Goal: Task Accomplishment & Management: Manage account settings

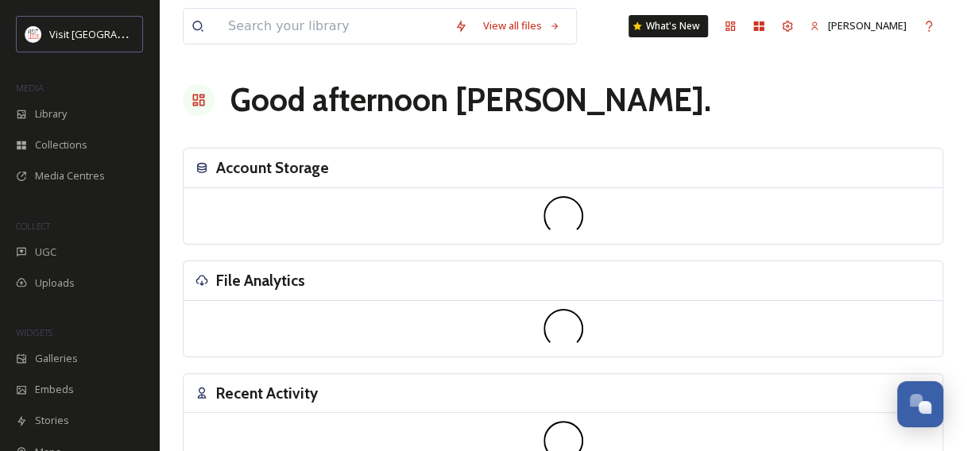
click at [305, 392] on h3 "Recent Activity" at bounding box center [267, 393] width 102 height 23
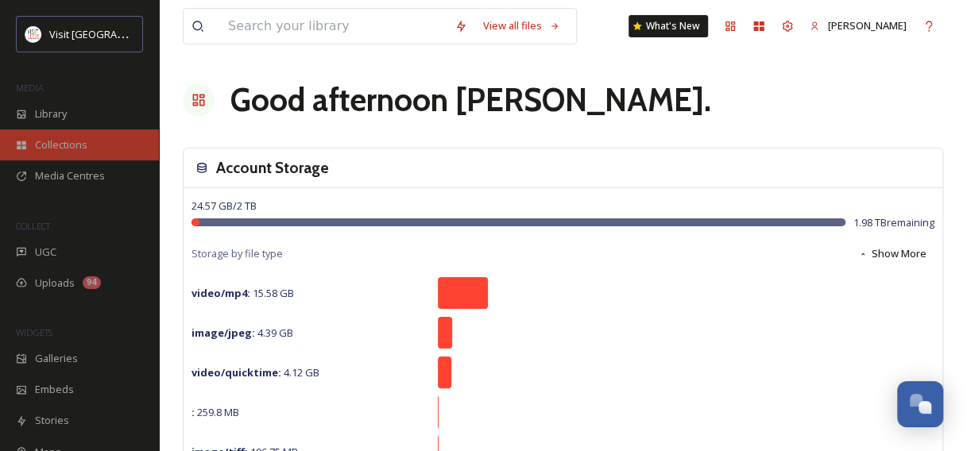
drag, startPoint x: 438, startPoint y: 268, endPoint x: 73, endPoint y: 152, distance: 383.3
click at [73, 152] on span "Collections" at bounding box center [61, 144] width 52 height 15
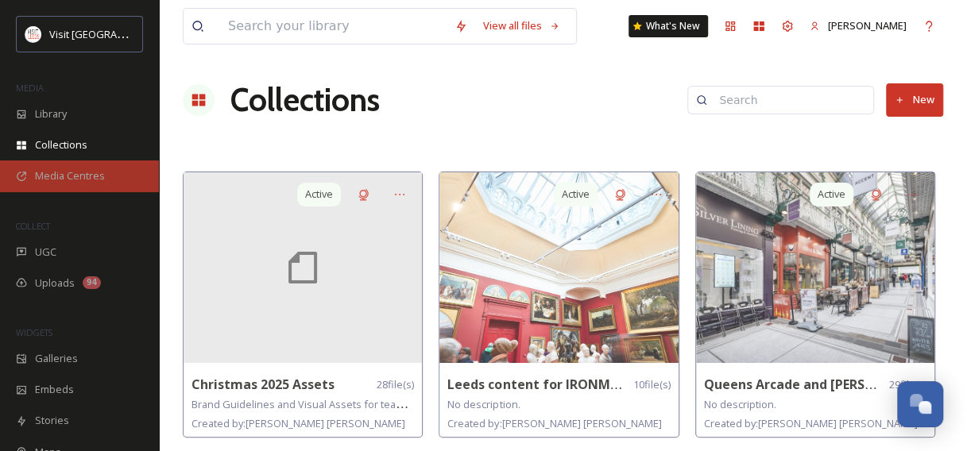
click at [74, 170] on span "Media Centres" at bounding box center [70, 175] width 70 height 15
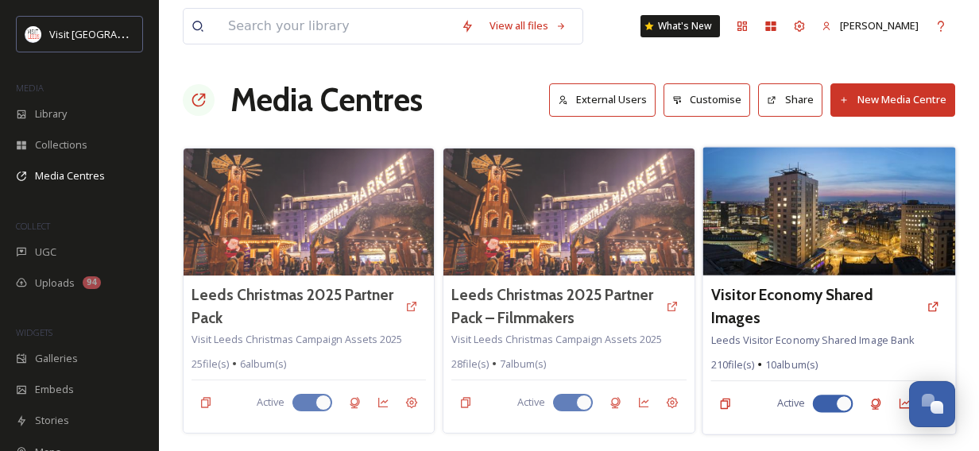
click at [784, 232] on img at bounding box center [828, 211] width 253 height 129
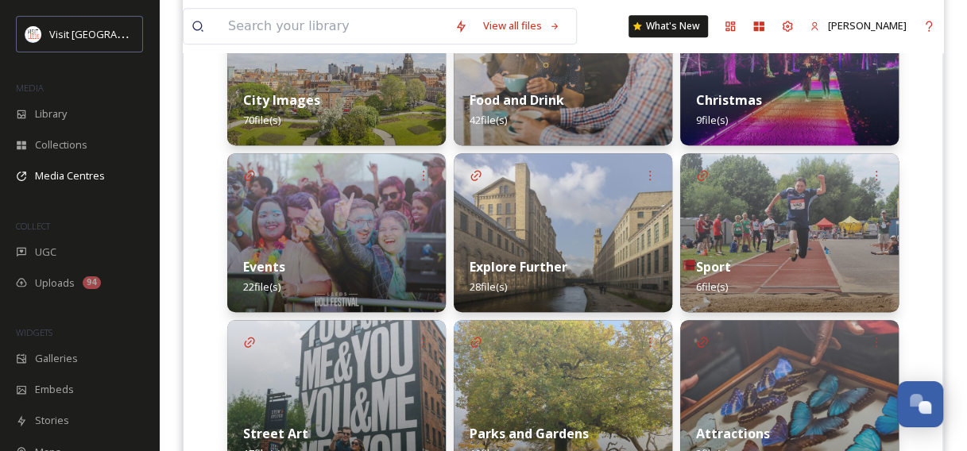
scroll to position [477, 0]
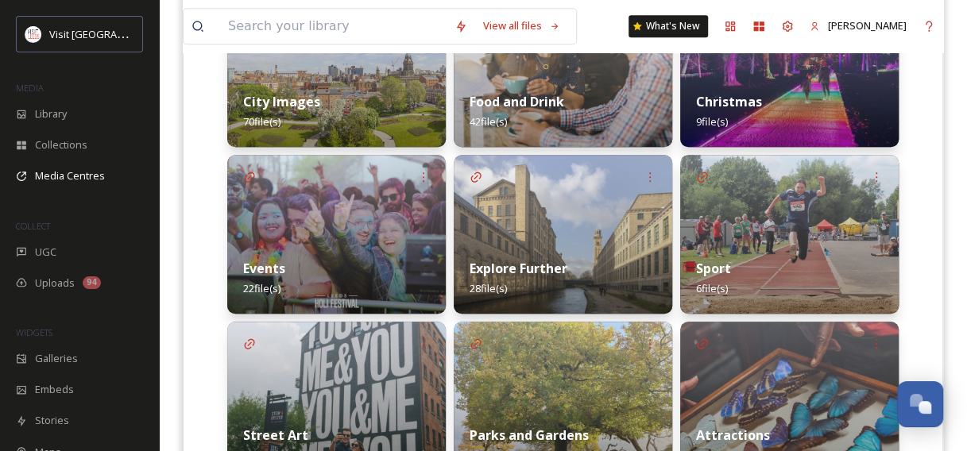
click at [388, 87] on div "City Images 70 file(s)" at bounding box center [336, 111] width 218 height 71
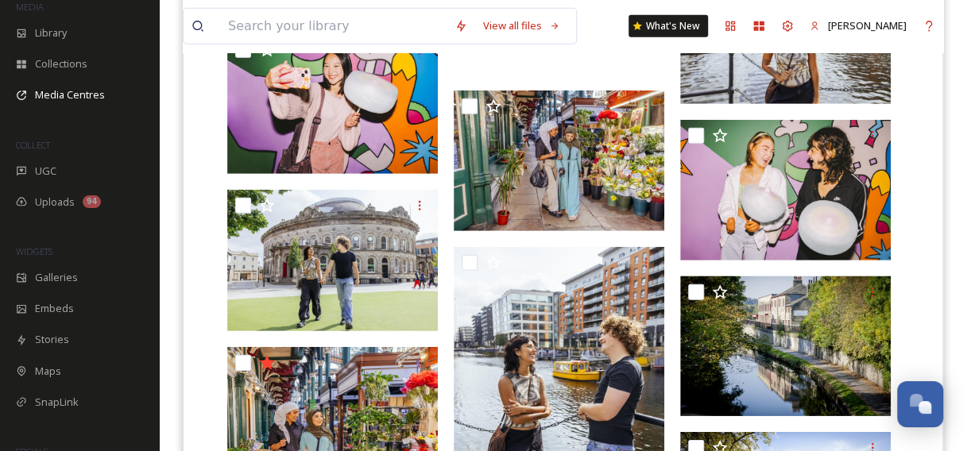
scroll to position [2170, 0]
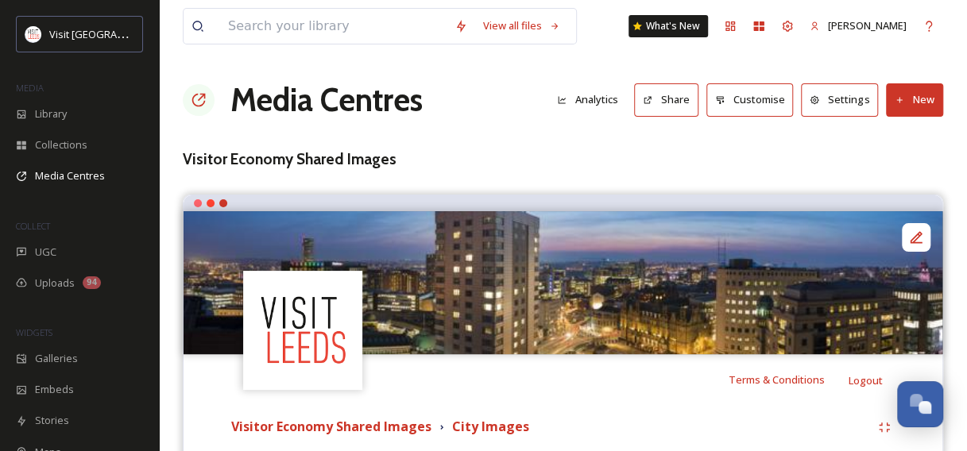
click at [839, 97] on button "Settings" at bounding box center [839, 99] width 77 height 33
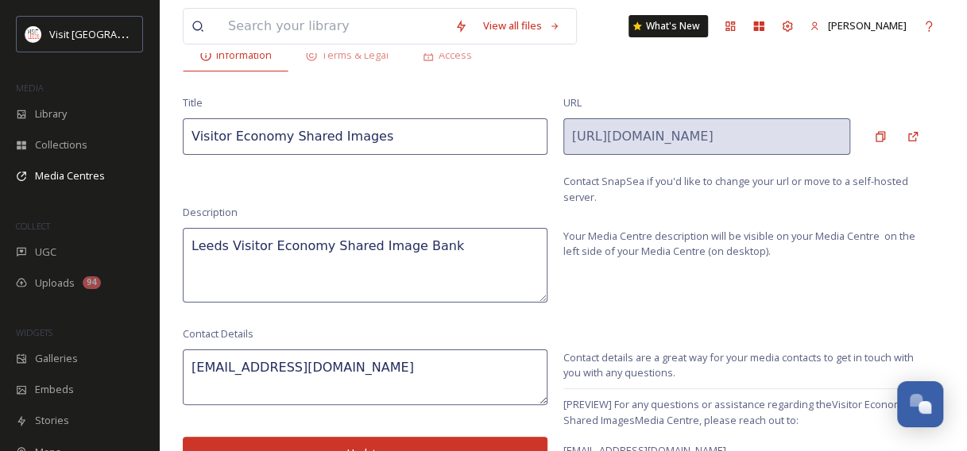
scroll to position [108, 0]
click at [883, 137] on icon at bounding box center [880, 137] width 13 height 13
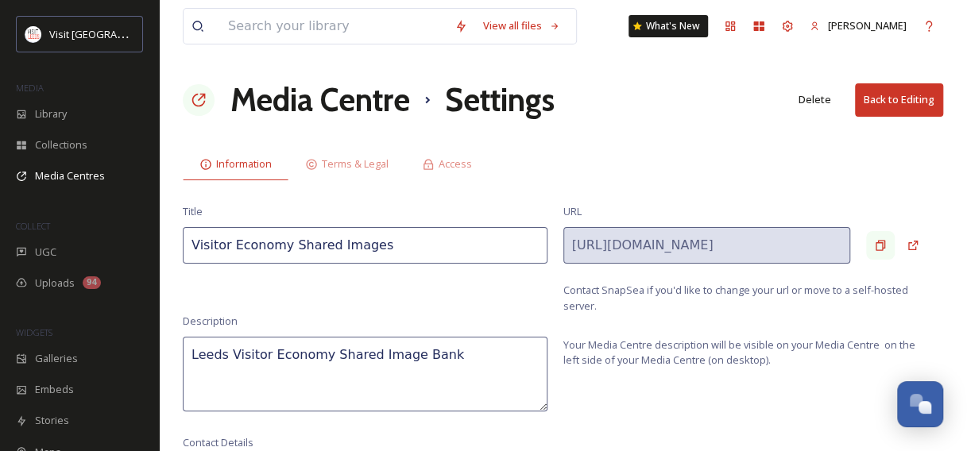
scroll to position [124, 0]
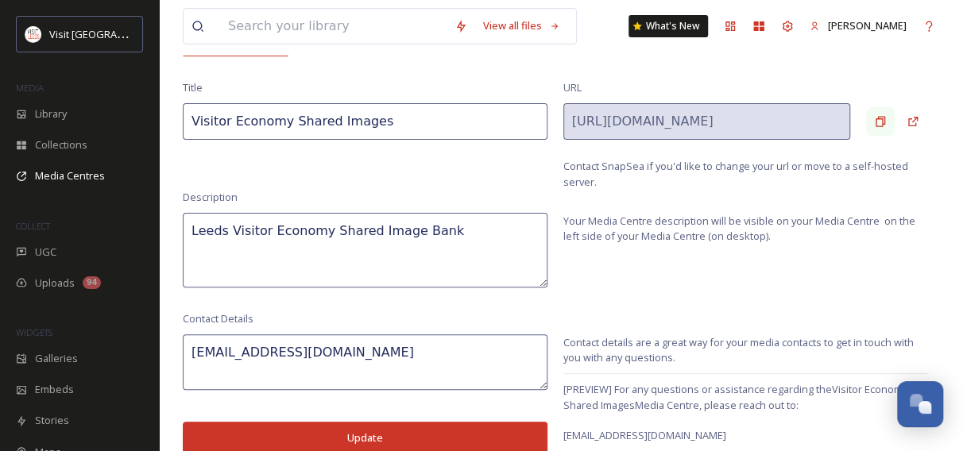
click at [683, 98] on div "URL [URL][DOMAIN_NAME] Contact SnapSea if you'd like to change your url or move…" at bounding box center [745, 135] width 365 height 110
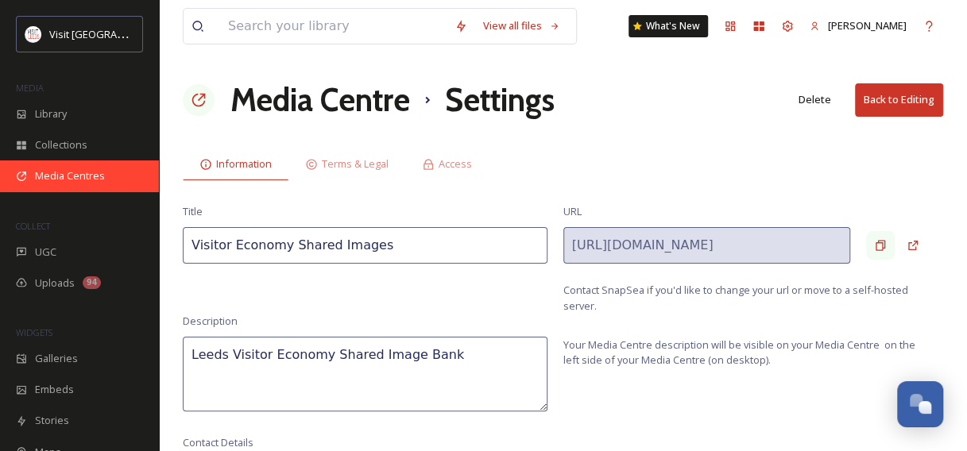
click at [56, 176] on span "Media Centres" at bounding box center [70, 175] width 70 height 15
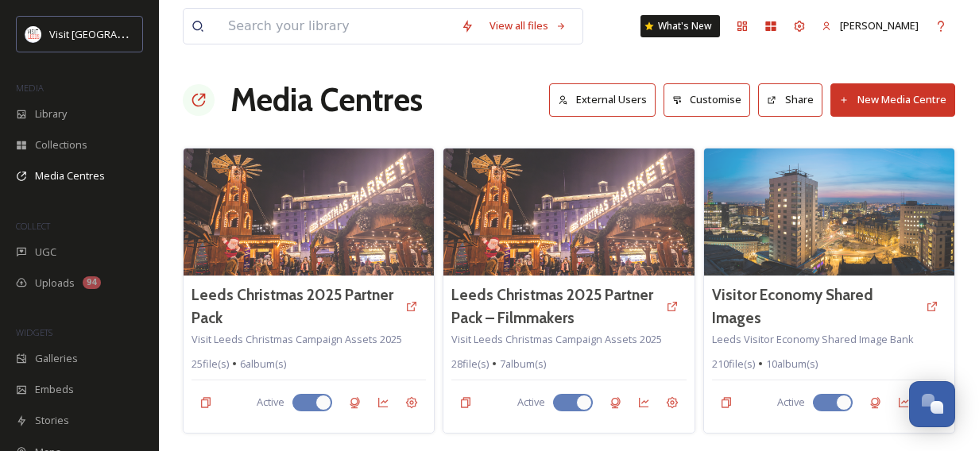
click at [779, 98] on button "Share" at bounding box center [790, 99] width 64 height 33
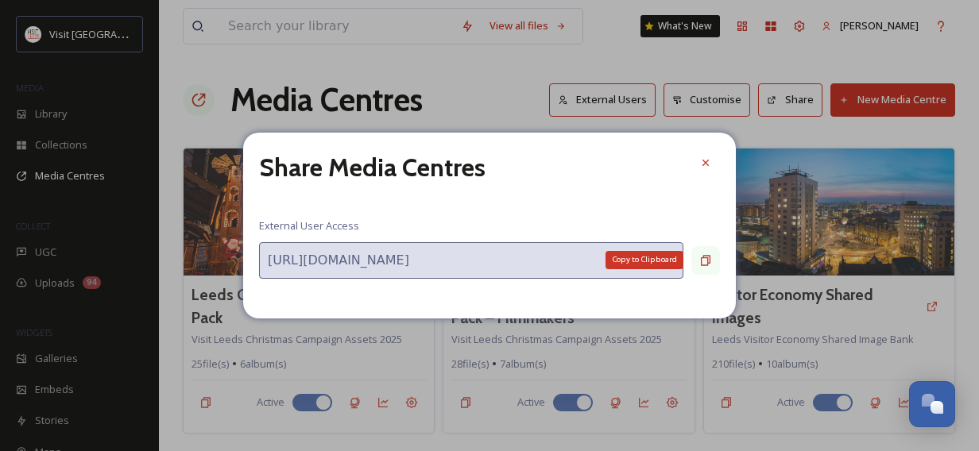
click at [696, 253] on div "Copy to Clipboard" at bounding box center [705, 260] width 29 height 29
click at [705, 165] on icon at bounding box center [705, 162] width 13 height 13
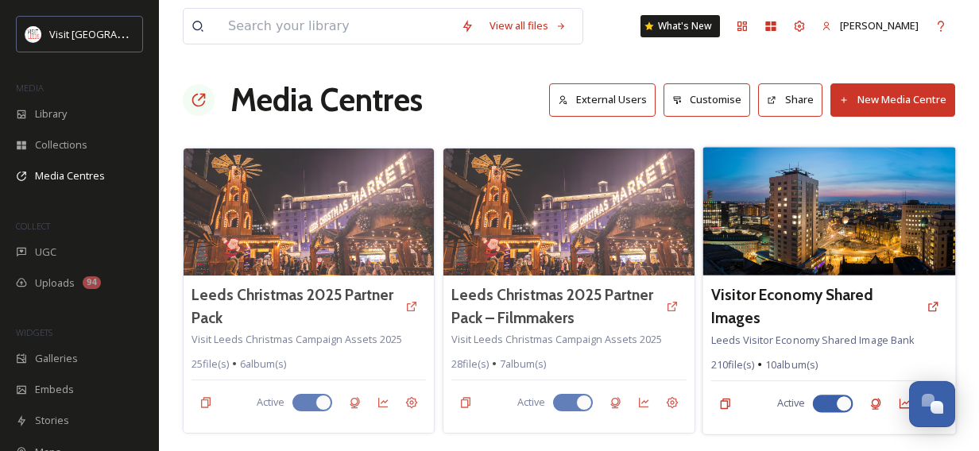
click at [704, 165] on img at bounding box center [828, 211] width 253 height 129
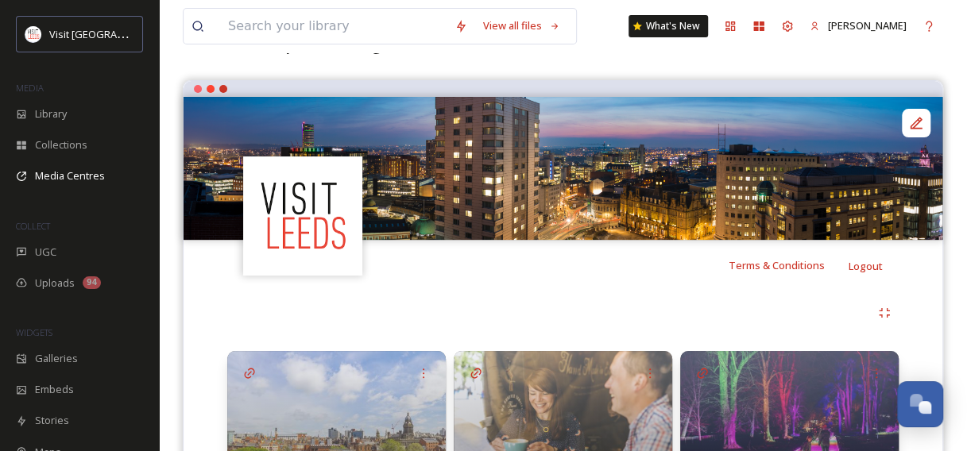
scroll to position [113, 0]
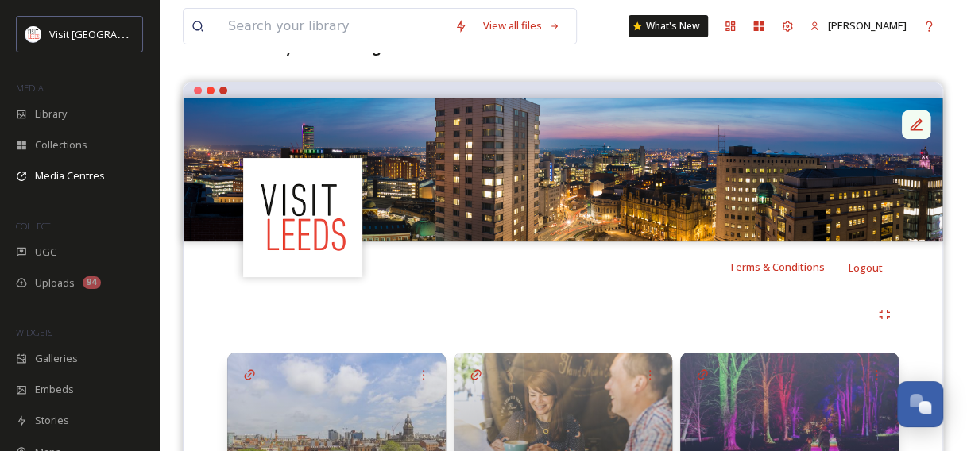
click at [906, 129] on div at bounding box center [916, 124] width 29 height 29
click at [428, 253] on div "Terms & Conditions Logout" at bounding box center [562, 266] width 759 height 51
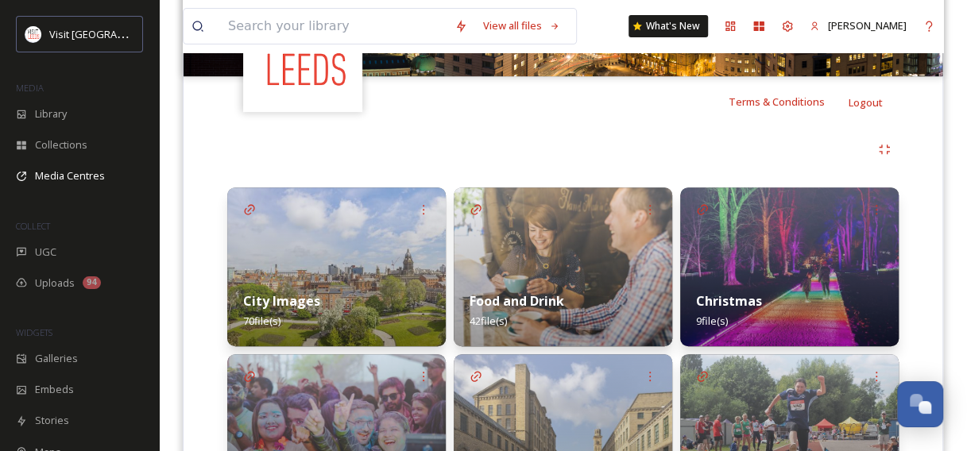
scroll to position [333, 0]
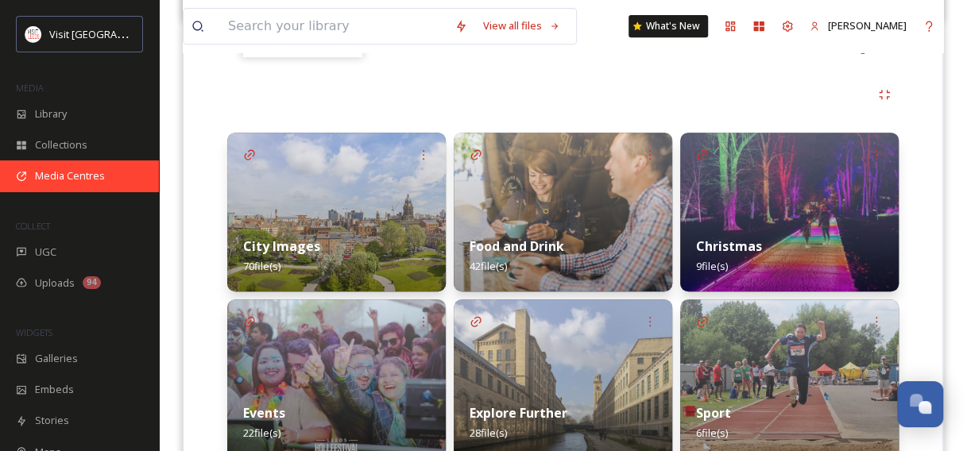
click at [82, 176] on span "Media Centres" at bounding box center [70, 175] width 70 height 15
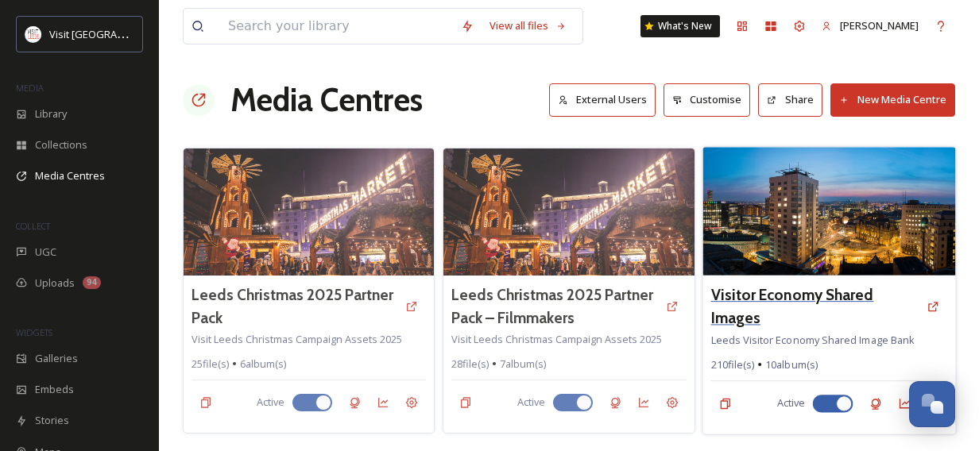
click at [758, 299] on h3 "Visitor Economy Shared Images" at bounding box center [814, 307] width 208 height 46
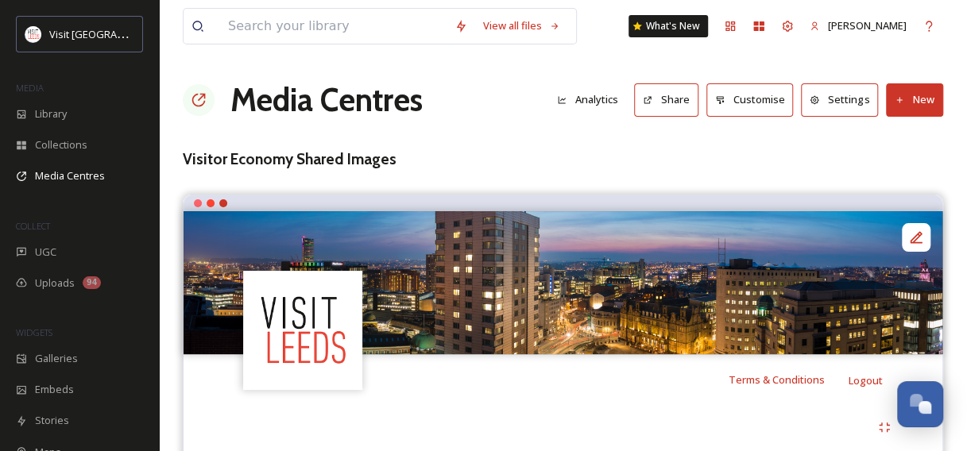
click at [674, 106] on button "Share" at bounding box center [666, 99] width 64 height 33
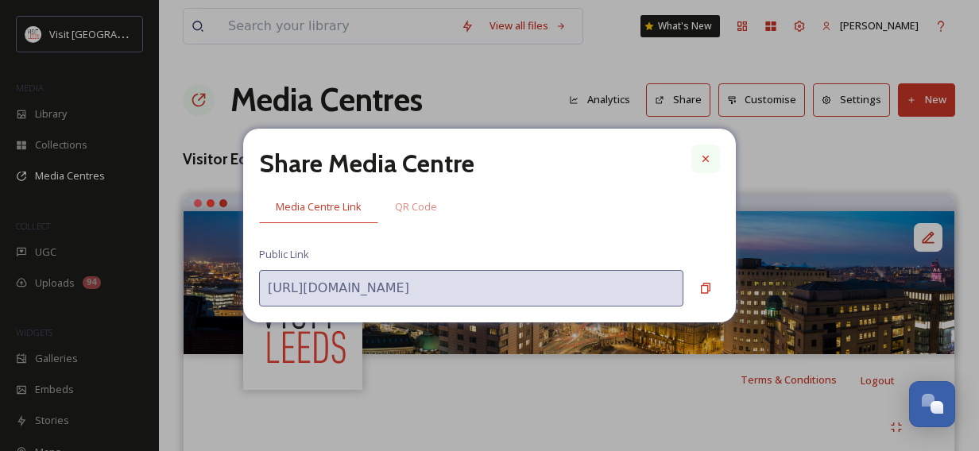
click at [703, 163] on icon at bounding box center [705, 159] width 13 height 13
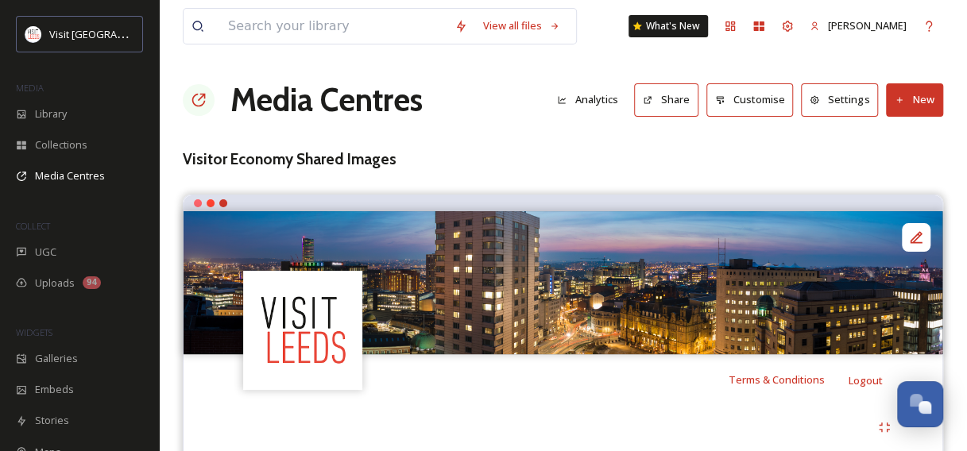
click at [662, 102] on button "Share" at bounding box center [666, 99] width 64 height 33
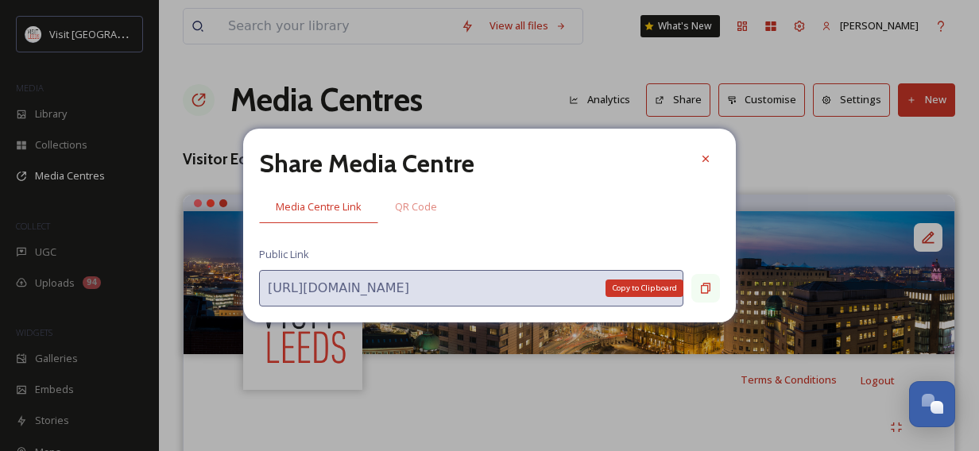
click at [705, 286] on icon at bounding box center [705, 288] width 13 height 13
click at [431, 218] on div "QR Code" at bounding box center [415, 207] width 75 height 33
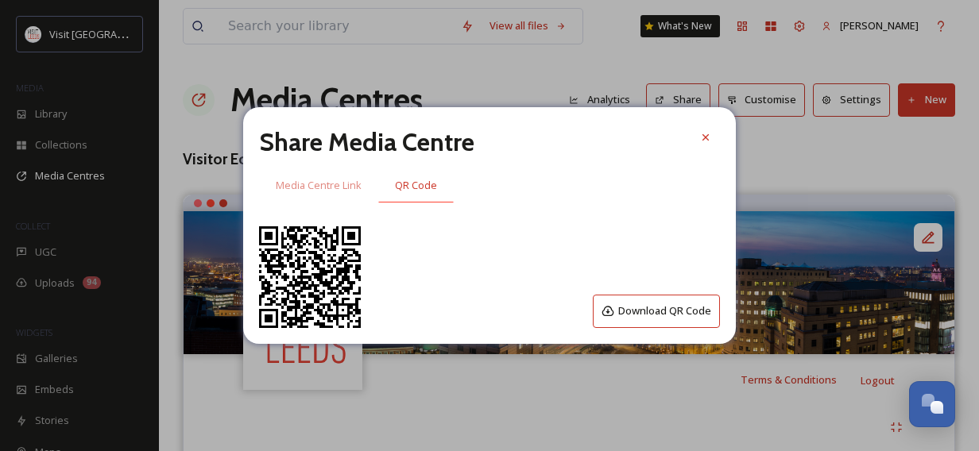
click at [431, 218] on div "Share Media Centre Media Centre Link QR Code Download QR Code" at bounding box center [489, 225] width 492 height 236
drag, startPoint x: 431, startPoint y: 218, endPoint x: 705, endPoint y: 140, distance: 284.9
click at [705, 140] on icon at bounding box center [705, 137] width 13 height 13
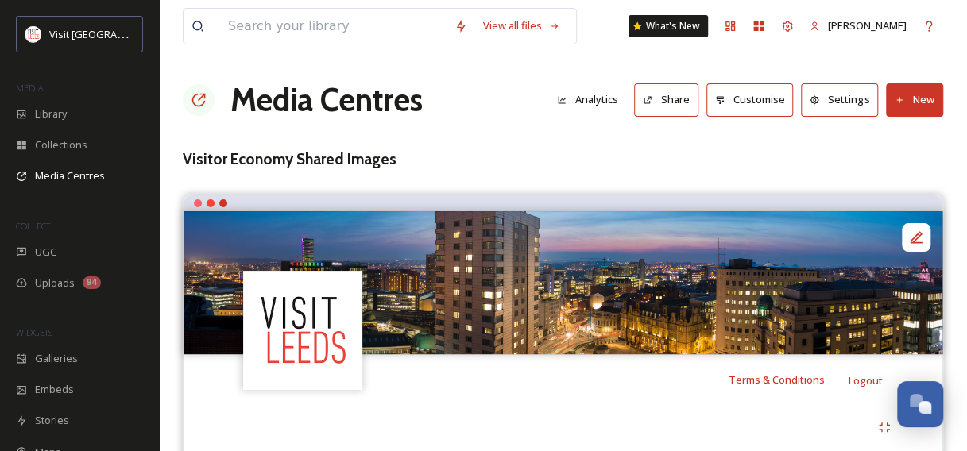
drag, startPoint x: 705, startPoint y: 140, endPoint x: 485, endPoint y: 91, distance: 225.3
click at [485, 91] on div "Media Centres Analytics Share Customise Settings New" at bounding box center [563, 100] width 760 height 48
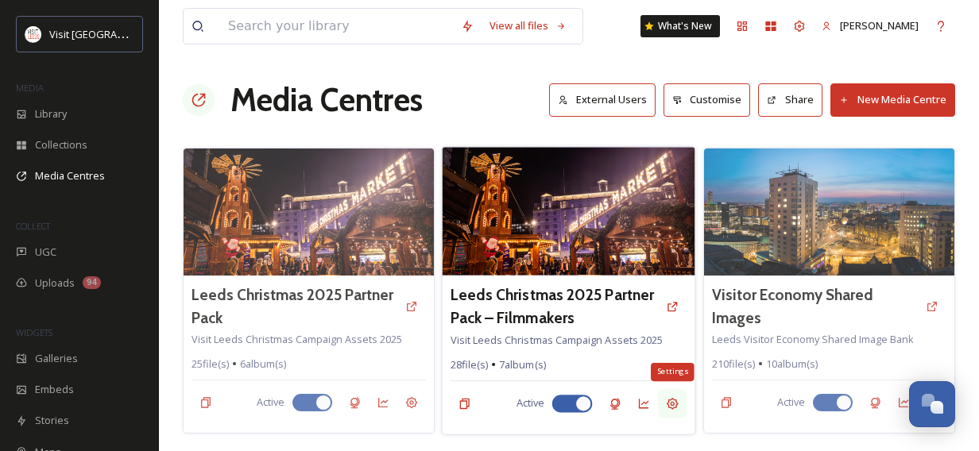
click at [677, 404] on icon at bounding box center [673, 404] width 12 height 12
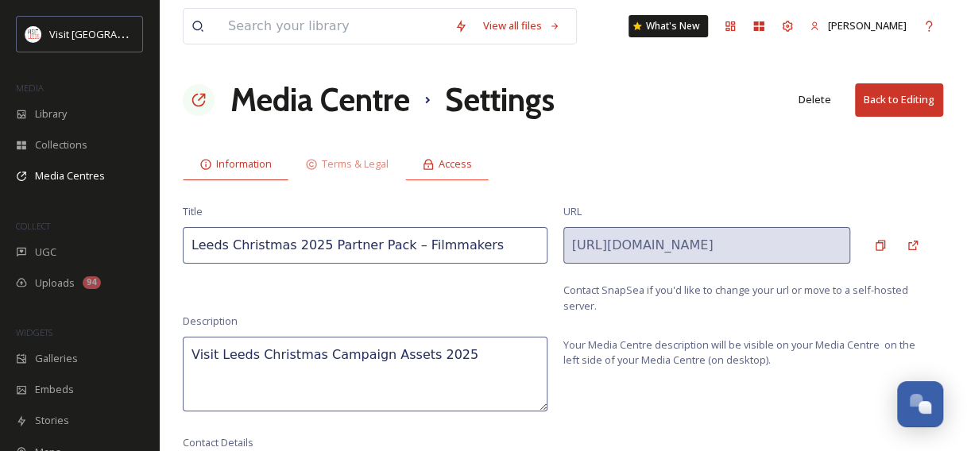
click at [461, 157] on span "Access" at bounding box center [454, 163] width 33 height 15
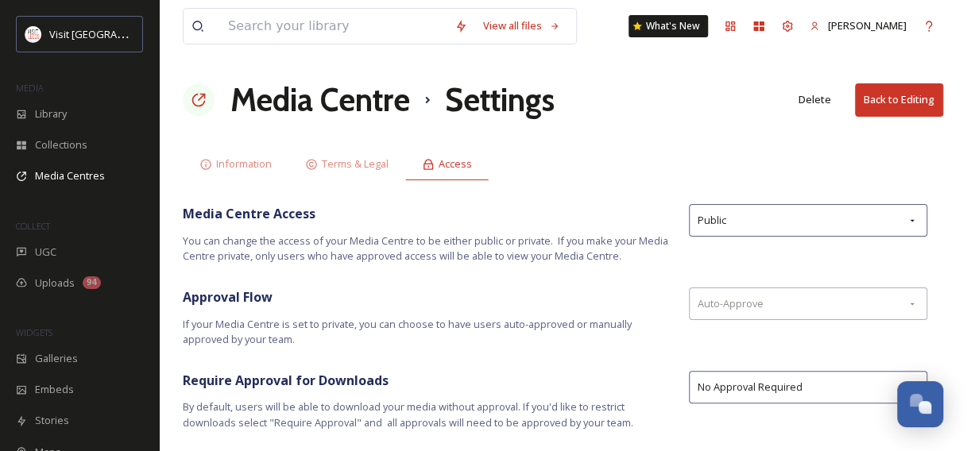
click at [727, 241] on div "Media Centre Access You can change the access of your Media Centre to be either…" at bounding box center [563, 234] width 760 height 60
click at [728, 230] on div "Public" at bounding box center [808, 220] width 238 height 33
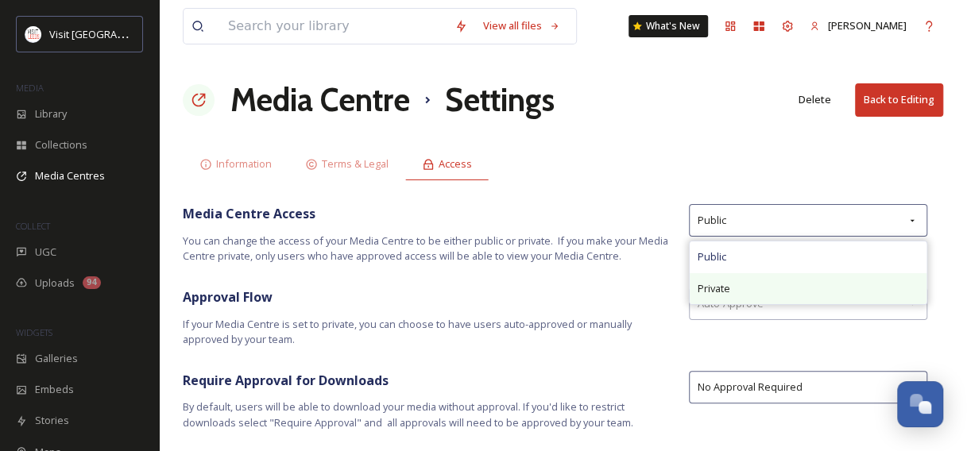
click at [720, 281] on span "Private" at bounding box center [713, 288] width 33 height 15
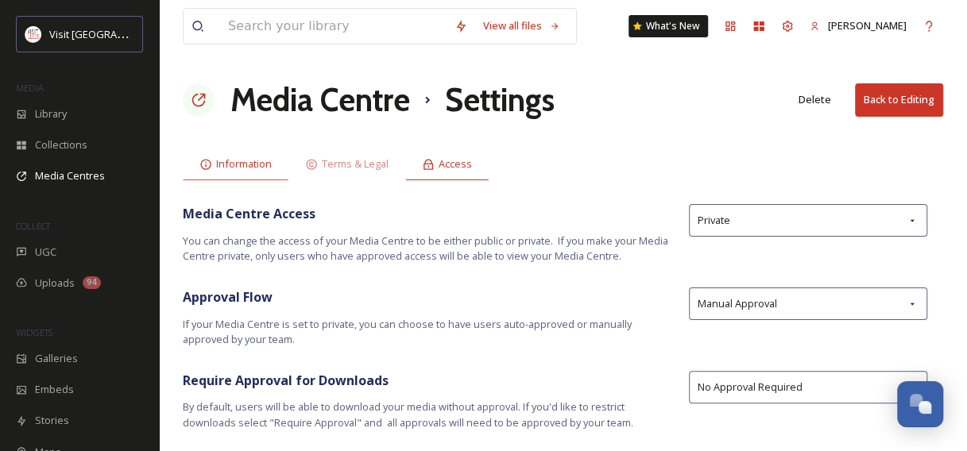
click at [248, 156] on span "Information" at bounding box center [244, 163] width 56 height 15
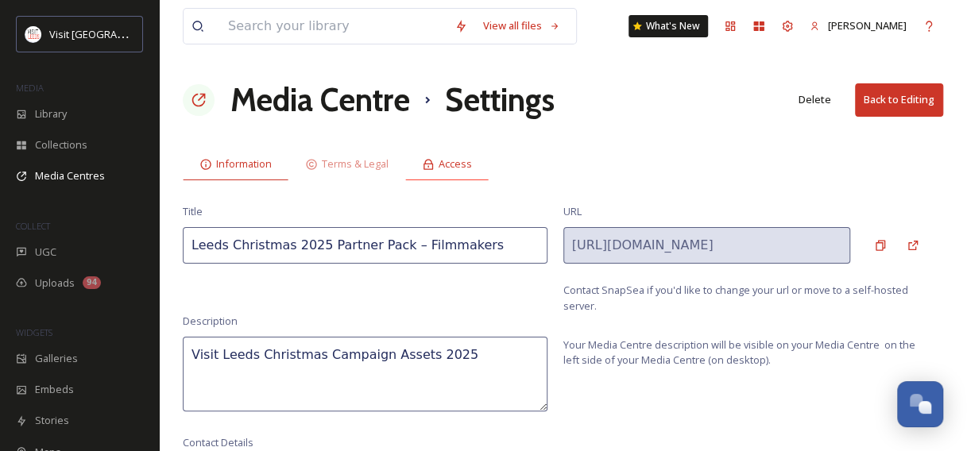
click at [428, 158] on icon at bounding box center [428, 164] width 13 height 13
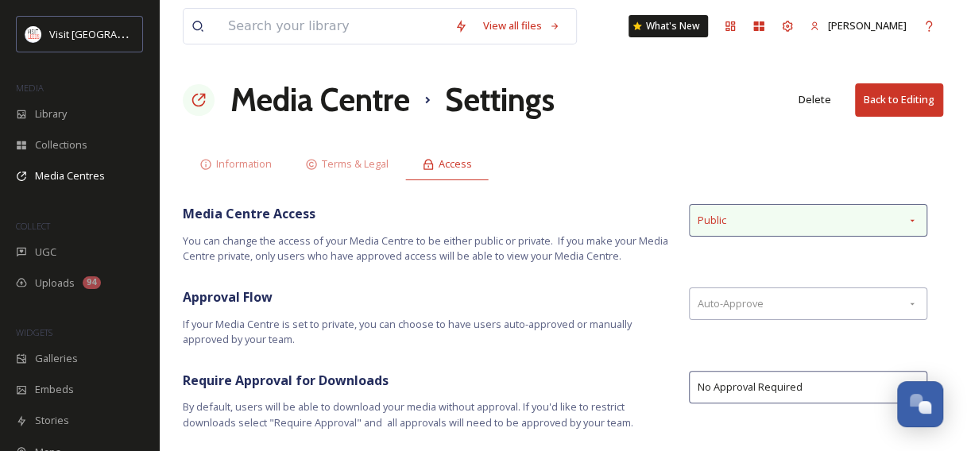
click at [736, 219] on div "Public" at bounding box center [808, 220] width 238 height 33
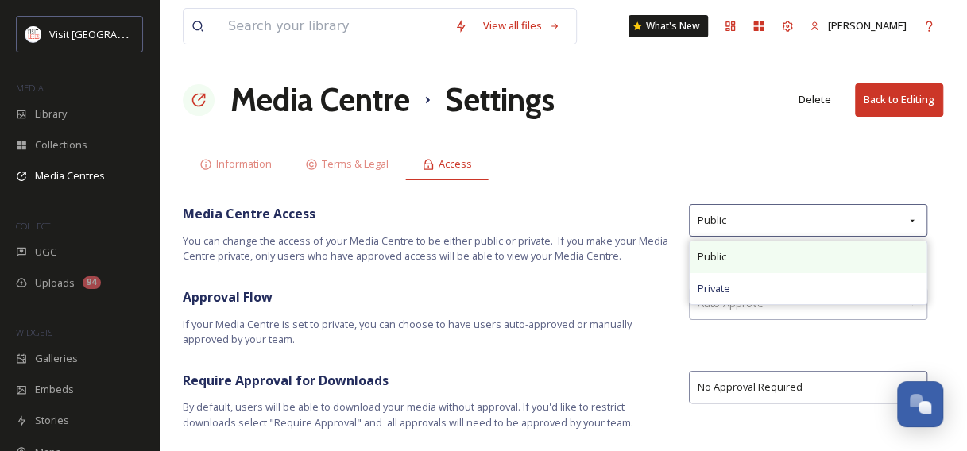
click at [728, 254] on div "Public" at bounding box center [807, 256] width 237 height 31
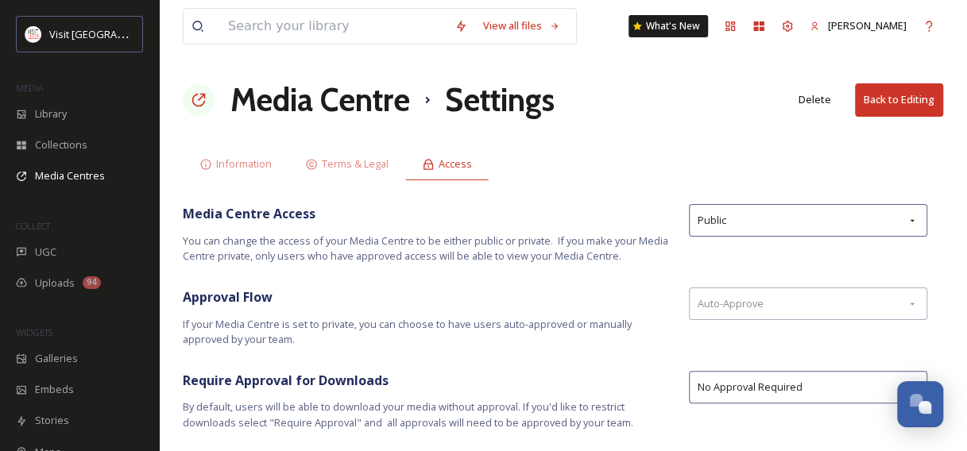
scroll to position [34, 0]
